Goal: Manage account settings

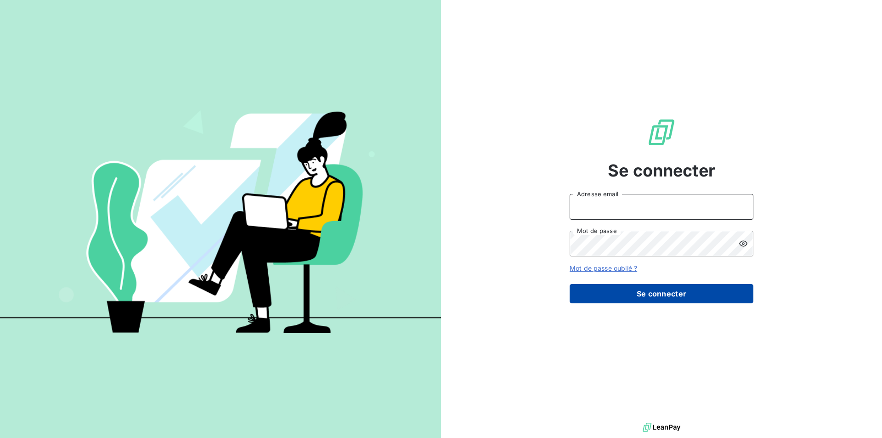
type input "scabarrus@digeq.com"
click at [689, 287] on button "Se connecter" at bounding box center [661, 293] width 184 height 19
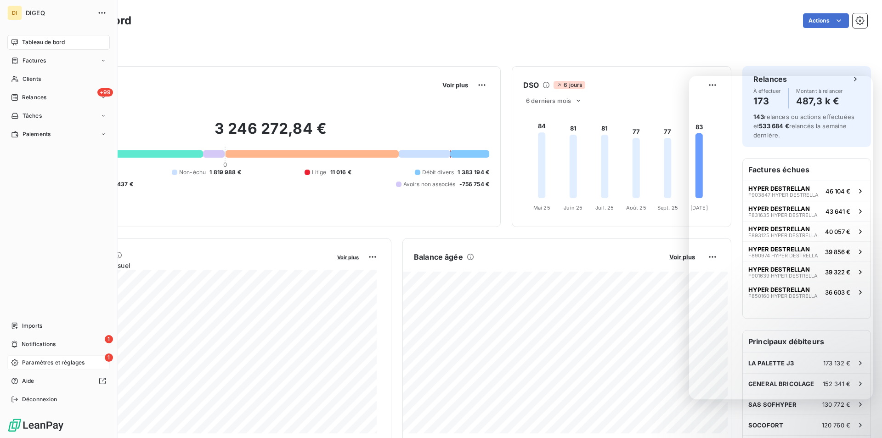
click at [32, 360] on span "Paramètres et réglages" at bounding box center [53, 362] width 62 height 8
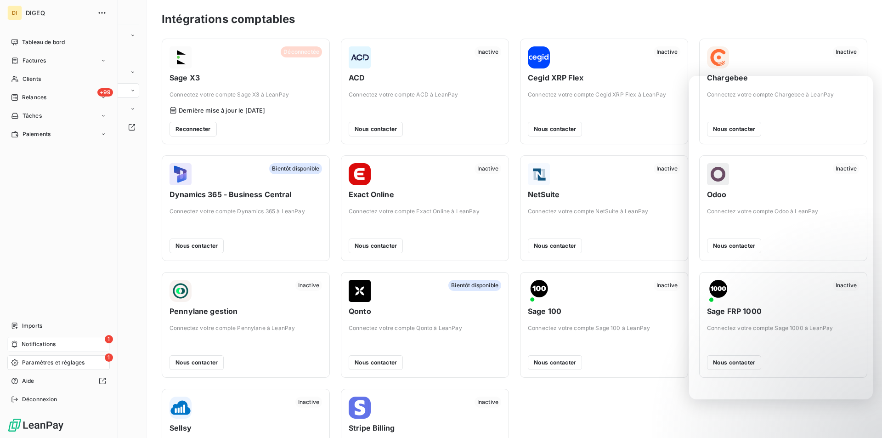
click at [26, 344] on span "Notifications" at bounding box center [39, 344] width 34 height 8
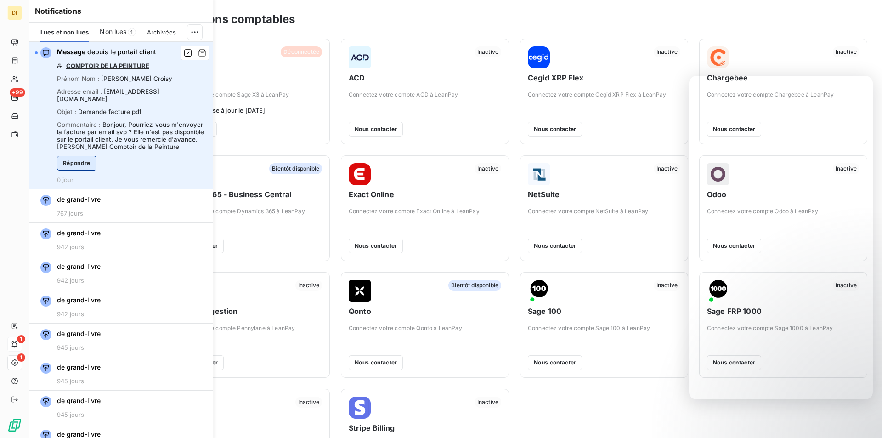
click at [82, 162] on button "Répondre" at bounding box center [76, 163] width 39 height 15
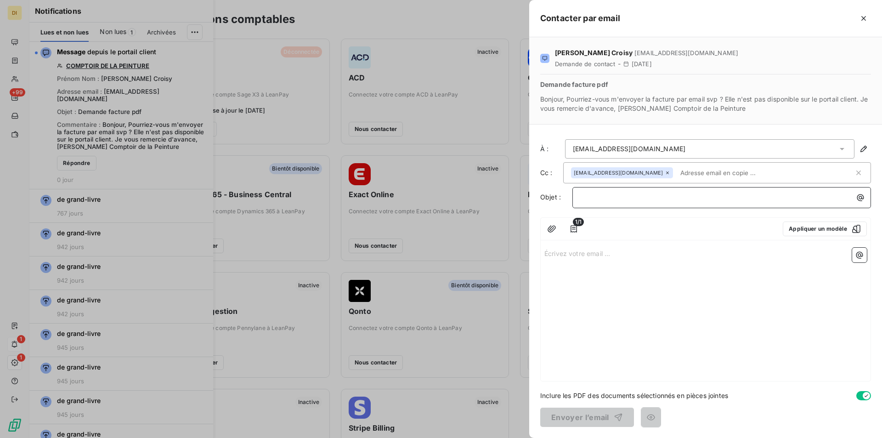
click at [611, 201] on p "﻿" at bounding box center [723, 197] width 287 height 11
drag, startPoint x: 550, startPoint y: 228, endPoint x: 567, endPoint y: 247, distance: 25.7
click at [550, 228] on icon "button" at bounding box center [551, 228] width 9 height 9
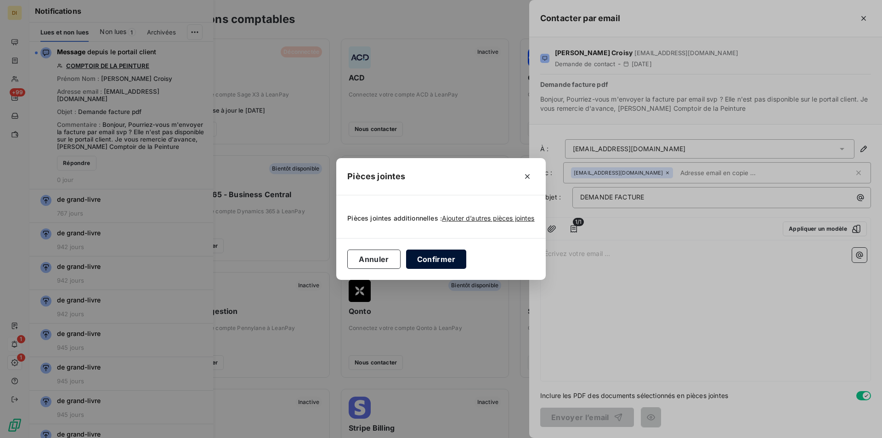
click at [440, 257] on button "Confirmer" at bounding box center [436, 258] width 61 height 19
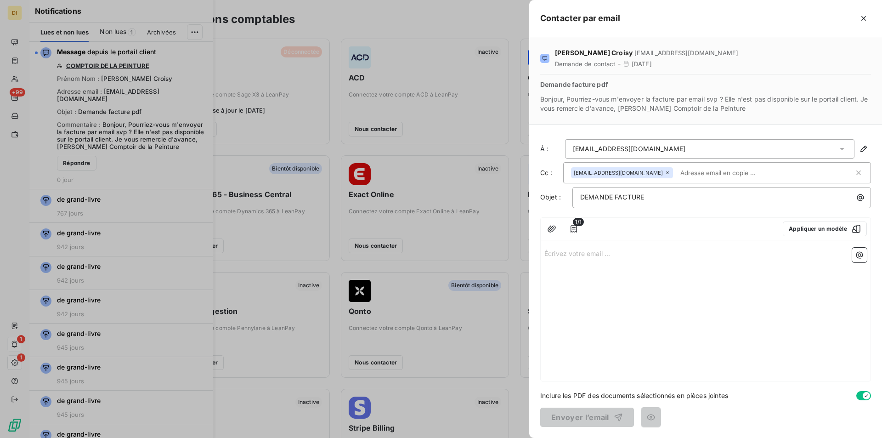
click at [565, 255] on p "Écrivez votre email ... ﻿" at bounding box center [705, 253] width 322 height 11
click at [863, 18] on icon "button" at bounding box center [863, 18] width 5 height 5
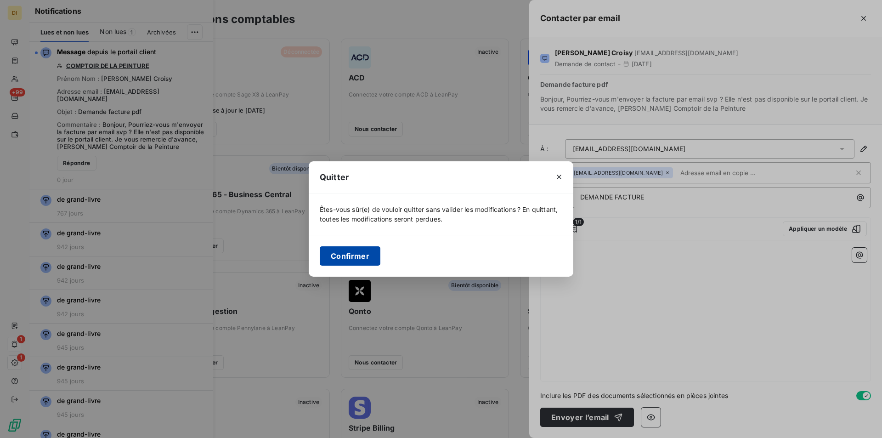
click at [349, 252] on button "Confirmer" at bounding box center [350, 255] width 61 height 19
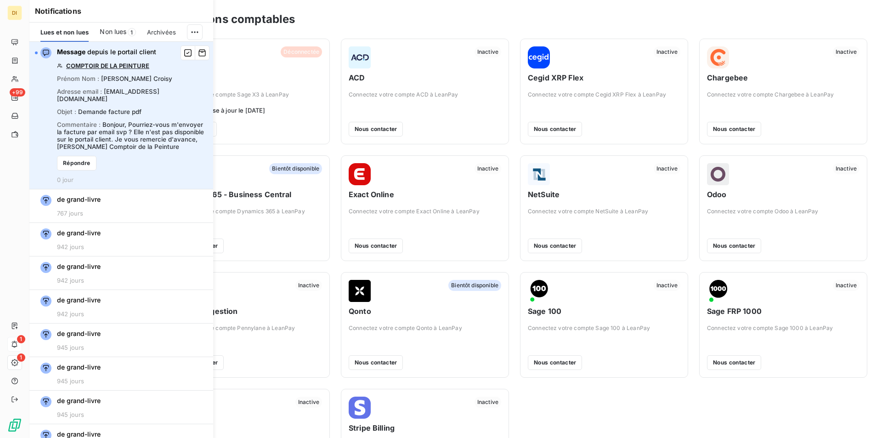
click at [108, 66] on link "COMPTOIR DE LA PEINTURE" at bounding box center [107, 65] width 83 height 7
